Goal: Find specific page/section: Find specific page/section

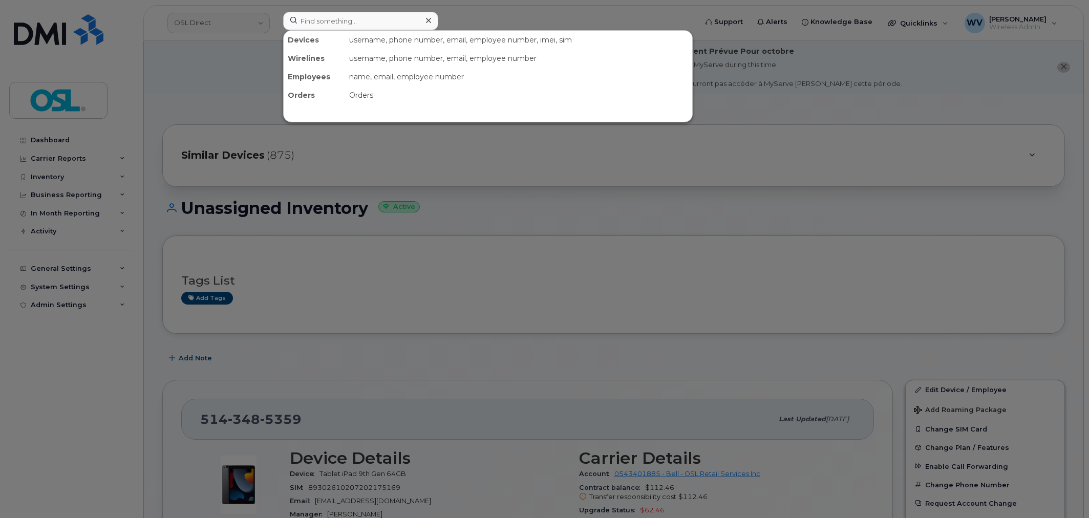
click at [400, 26] on input at bounding box center [360, 21] width 155 height 18
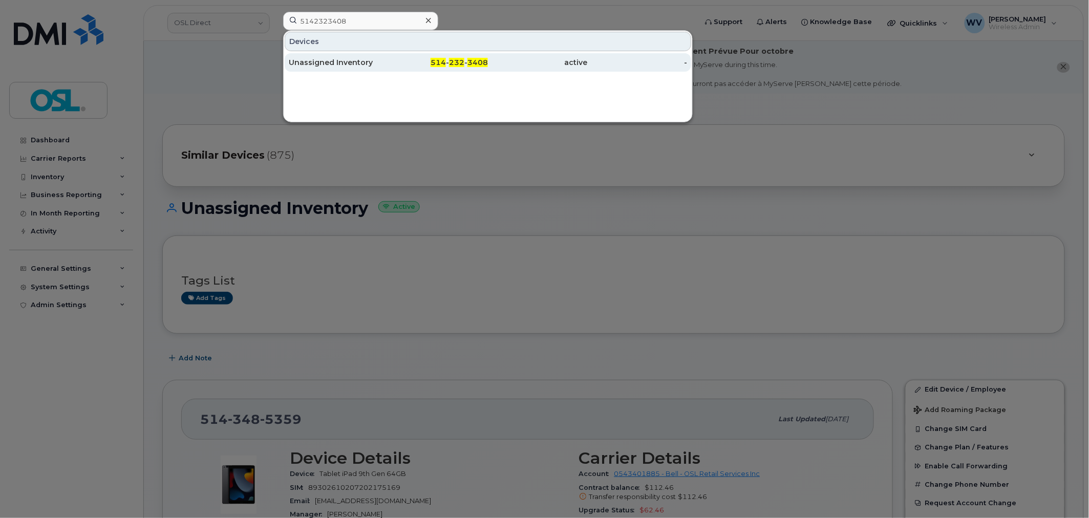
type input "5142323408"
click at [381, 60] on div "Unassigned Inventory" at bounding box center [339, 62] width 100 height 10
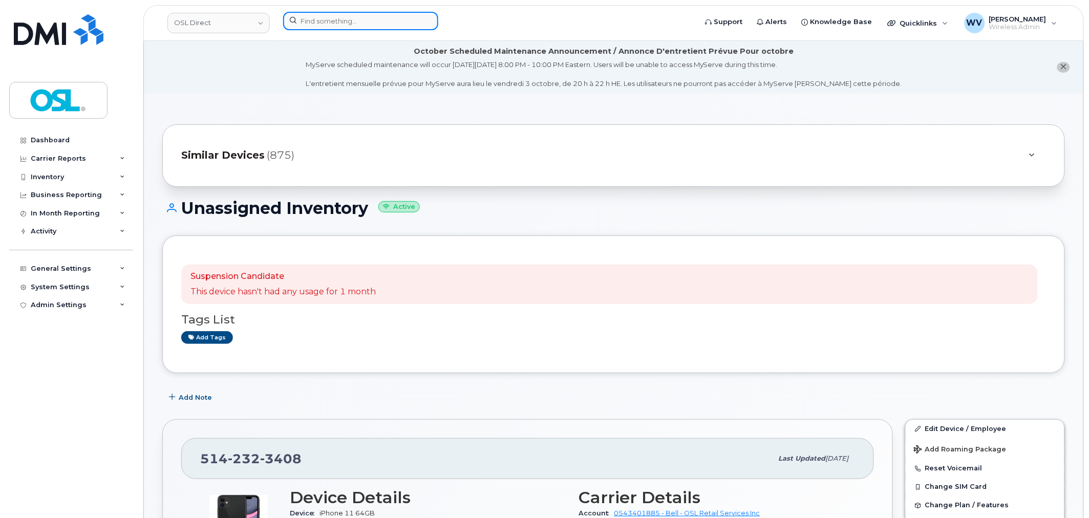
click at [343, 29] on input at bounding box center [360, 21] width 155 height 18
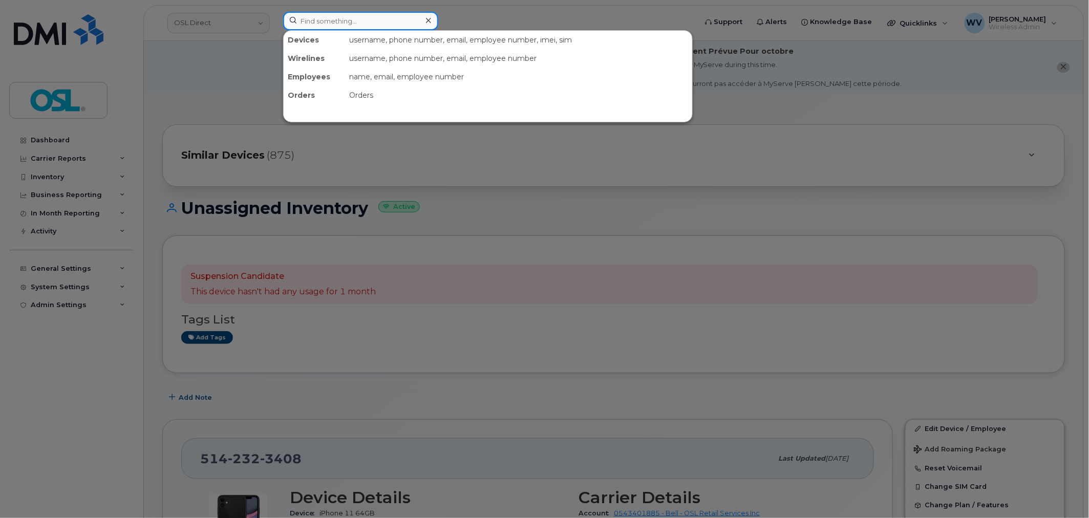
paste input "8195783122"
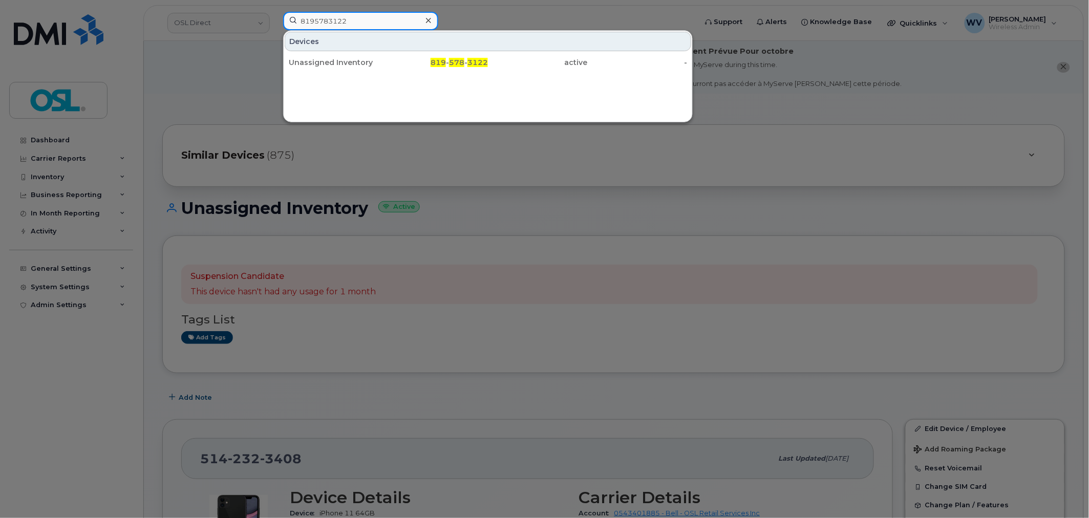
type input "8195783122"
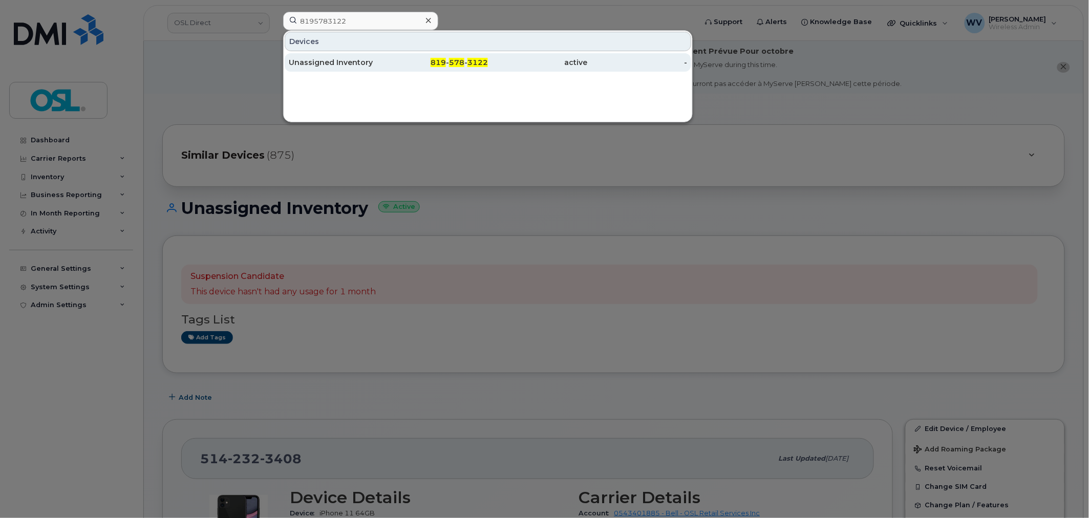
drag, startPoint x: 352, startPoint y: 55, endPoint x: 356, endPoint y: 60, distance: 6.7
click at [356, 60] on div "Unassigned Inventory" at bounding box center [339, 62] width 100 height 10
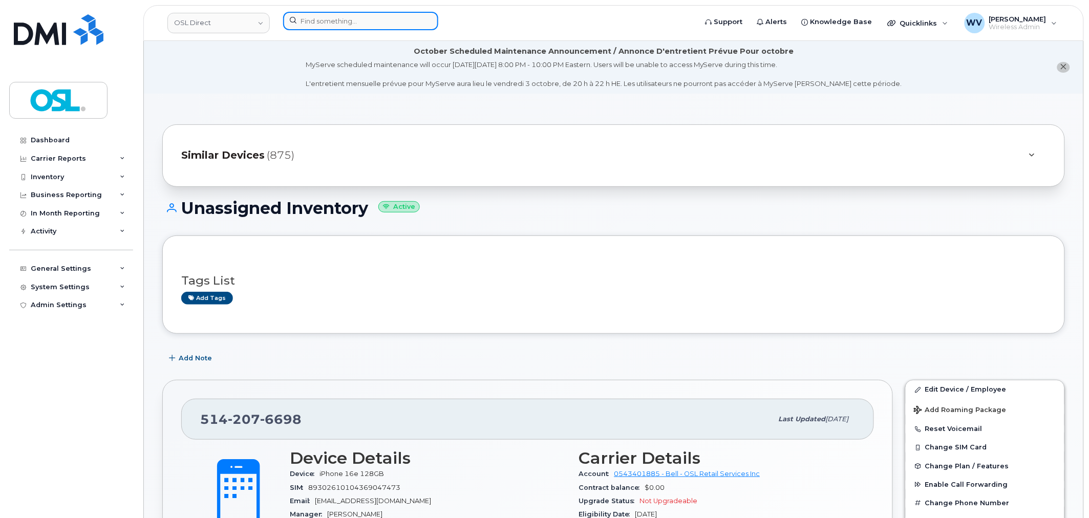
click at [338, 17] on input at bounding box center [360, 21] width 155 height 18
paste input "8195783122"
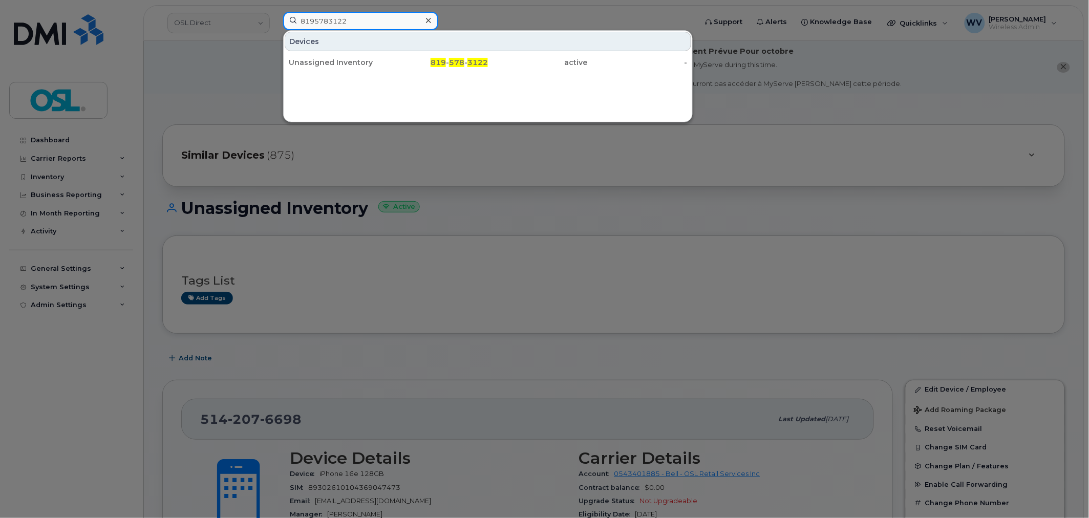
type input "8195783122"
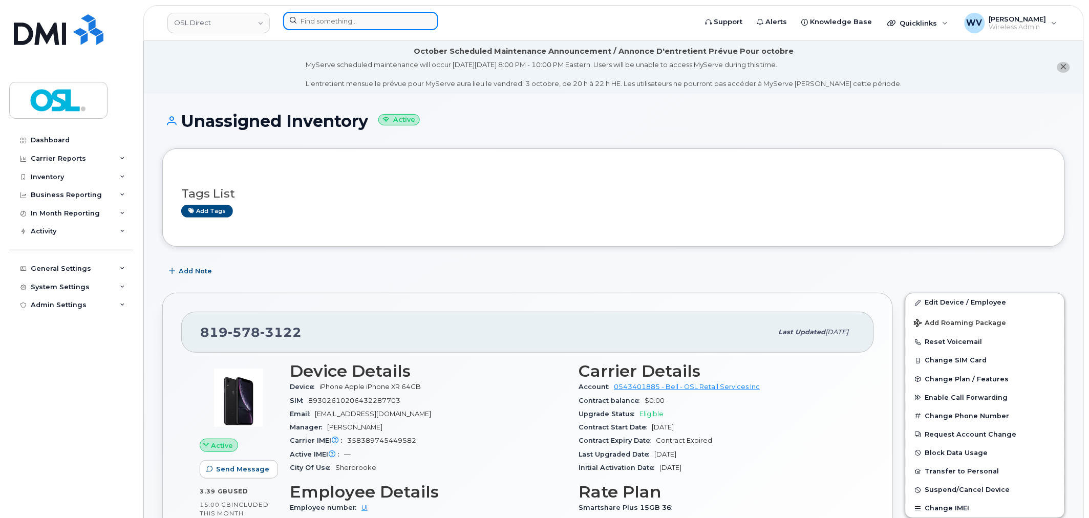
click at [388, 21] on input at bounding box center [360, 21] width 155 height 18
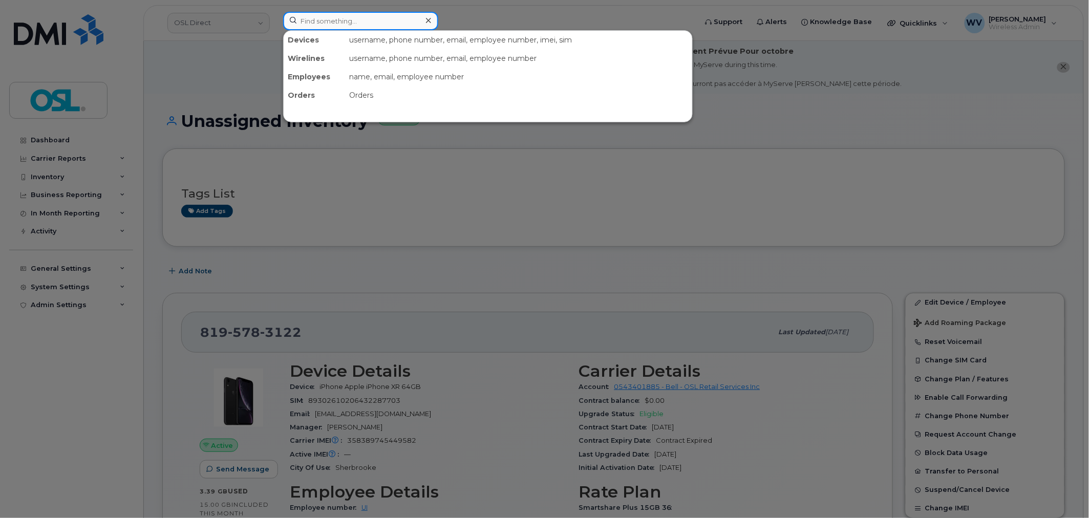
paste input "4382707859"
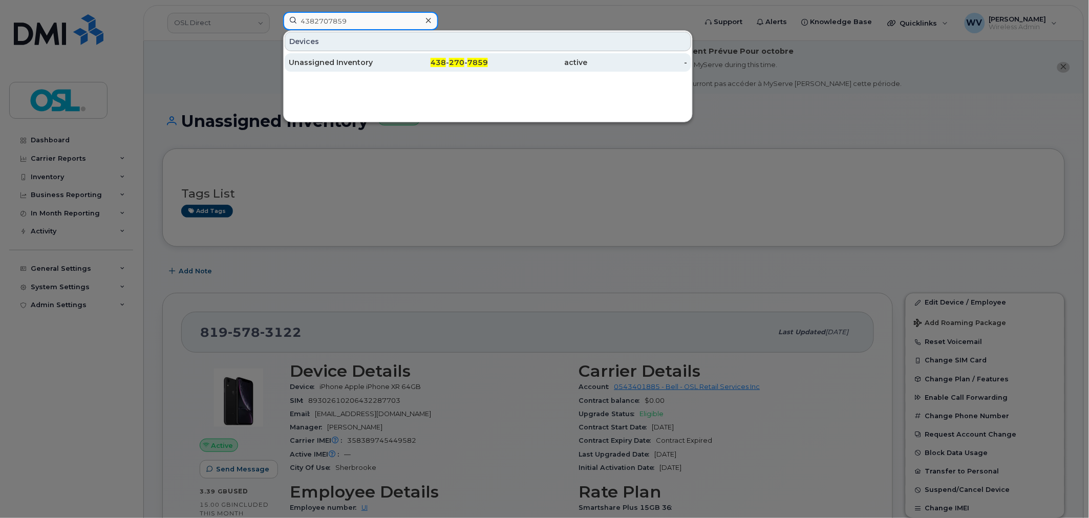
type input "4382707859"
click at [351, 58] on div "Unassigned Inventory" at bounding box center [339, 62] width 100 height 10
